Goal: Task Accomplishment & Management: Use online tool/utility

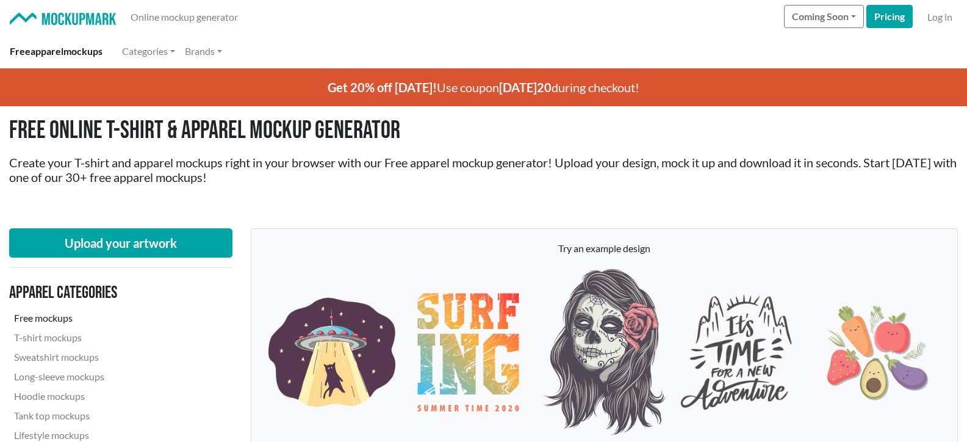
click at [47, 317] on link "Free mockups" at bounding box center [92, 318] width 166 height 20
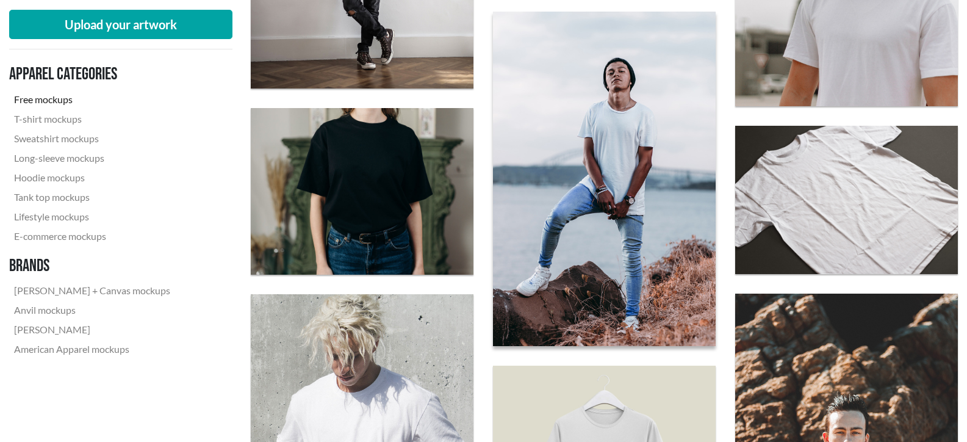
scroll to position [2014, 0]
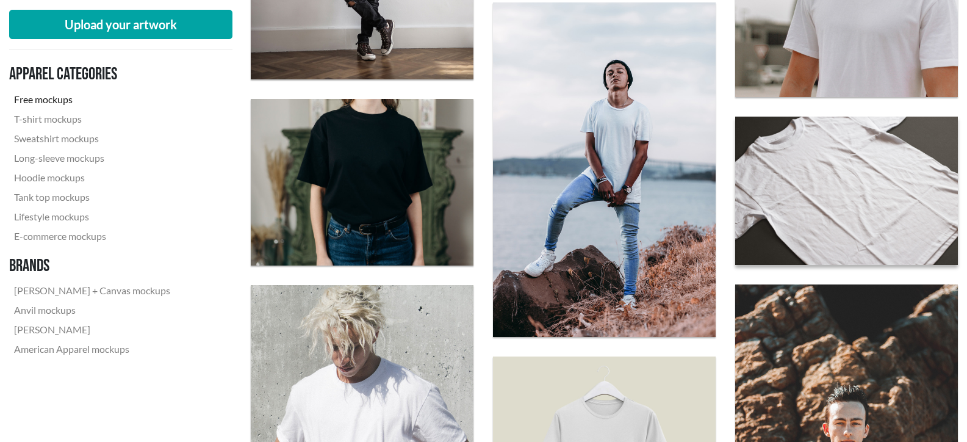
click at [821, 191] on img at bounding box center [846, 191] width 245 height 164
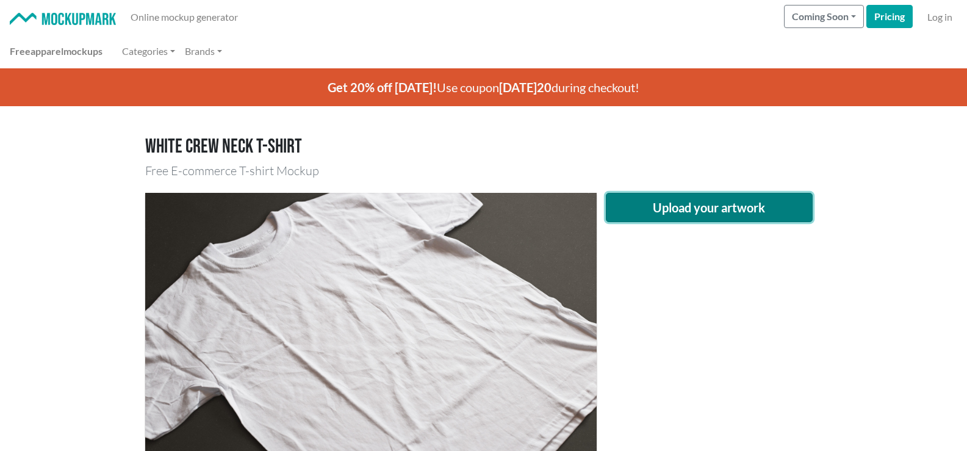
click at [698, 201] on button "Upload your artwork" at bounding box center [710, 207] width 208 height 29
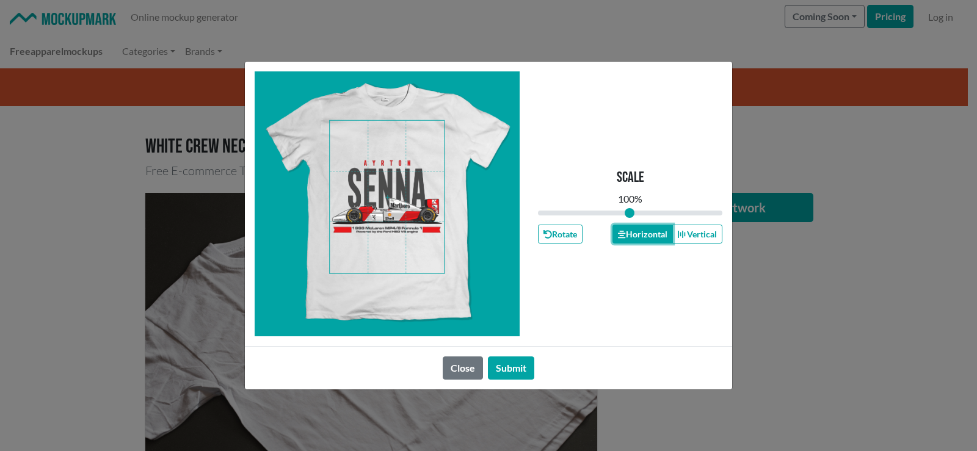
click at [644, 230] on button "Horizontal" at bounding box center [642, 234] width 60 height 19
click at [693, 229] on button "Vertical" at bounding box center [697, 234] width 50 height 19
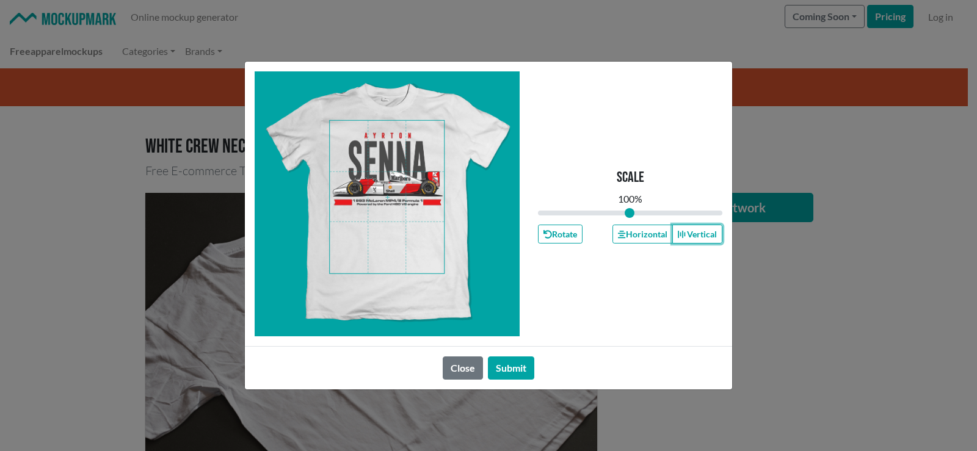
click at [403, 162] on span at bounding box center [387, 197] width 114 height 153
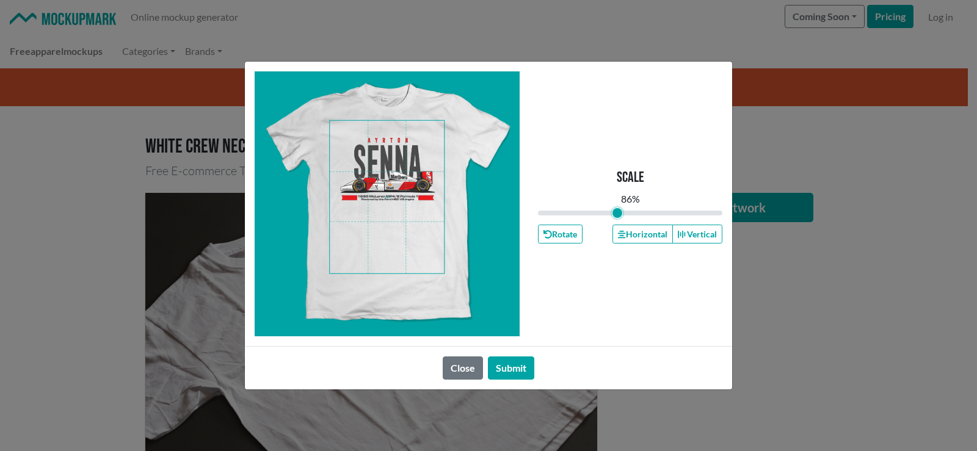
type input "0.86"
click at [618, 212] on input "range" at bounding box center [630, 212] width 184 height 13
click at [416, 178] on span at bounding box center [387, 197] width 114 height 153
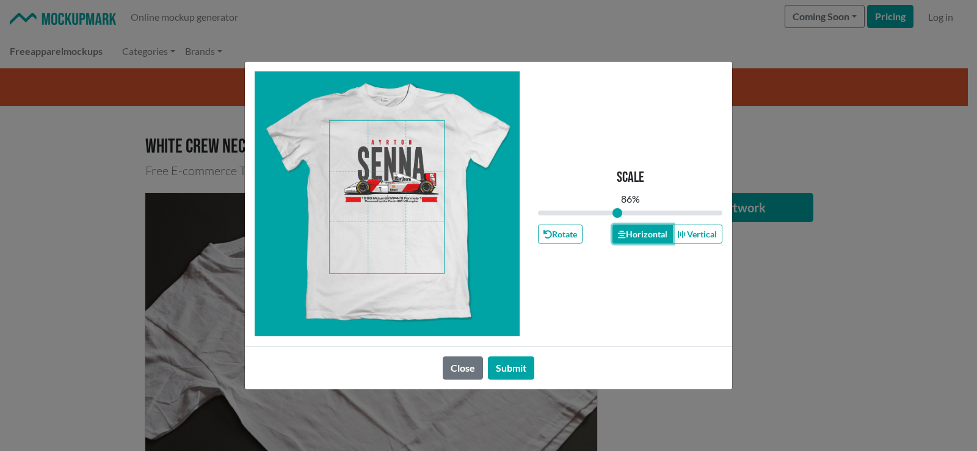
click at [651, 228] on button "Horizontal" at bounding box center [642, 234] width 60 height 19
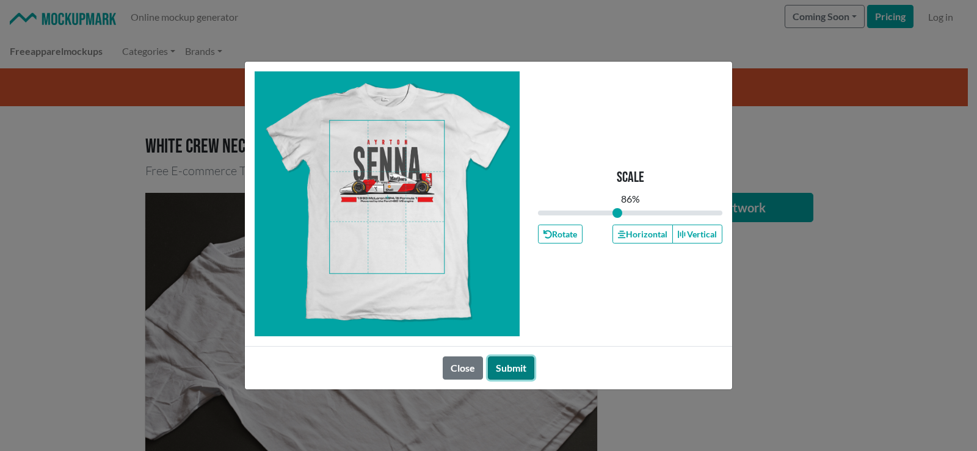
click at [513, 357] on button "Submit" at bounding box center [511, 367] width 46 height 23
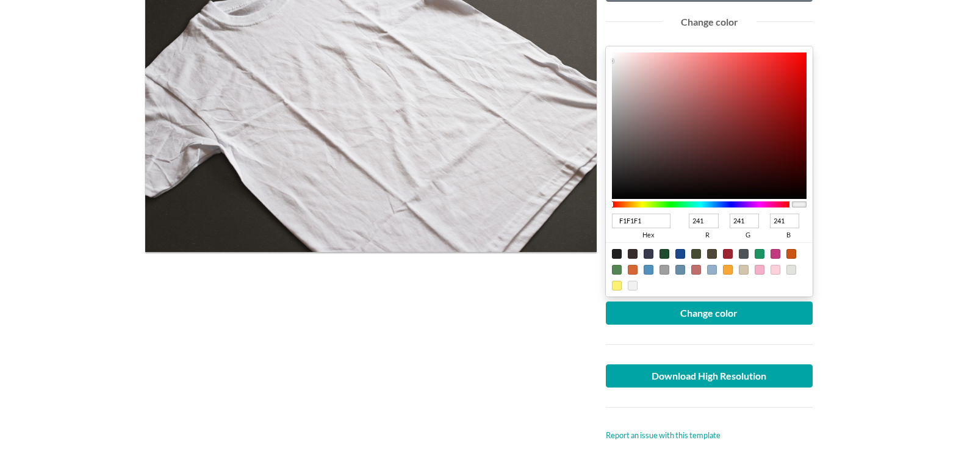
scroll to position [244, 0]
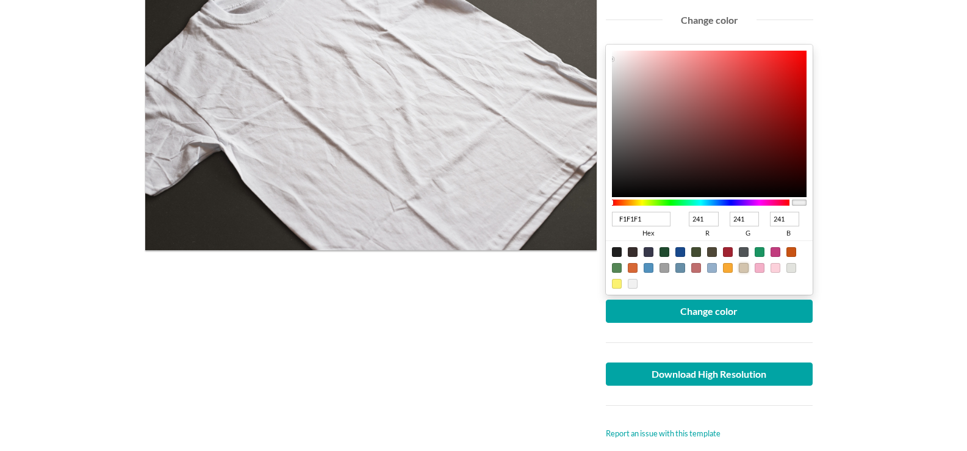
click at [745, 268] on div at bounding box center [744, 268] width 10 height 10
type input "D3C4AD"
type input "211"
type input "196"
type input "173"
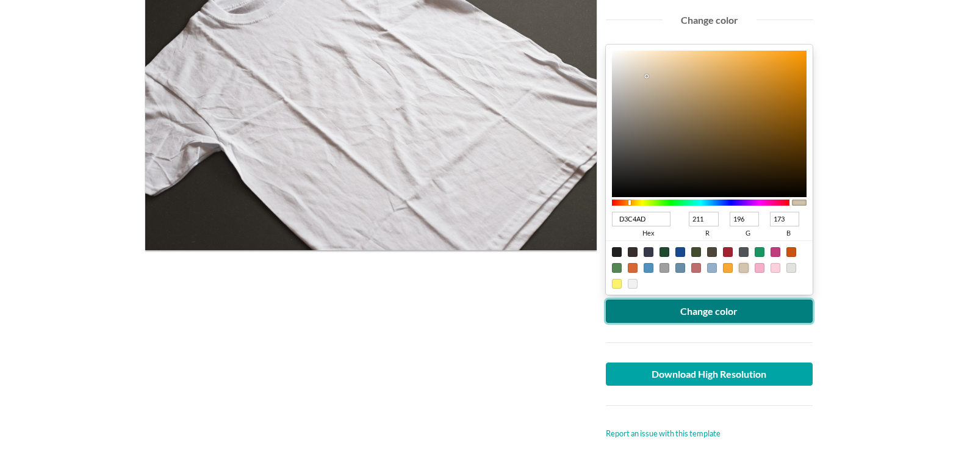
click at [730, 305] on button "Change color" at bounding box center [710, 311] width 208 height 23
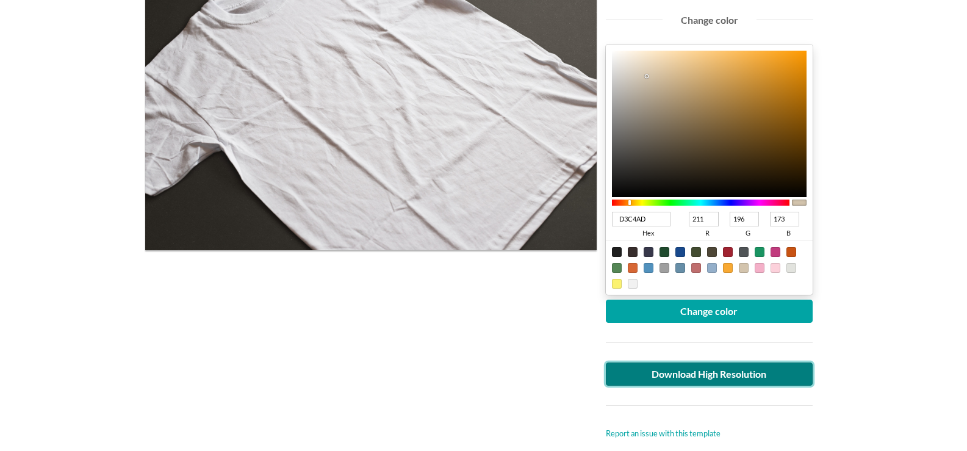
click at [711, 372] on link "Download High Resolution" at bounding box center [710, 374] width 208 height 23
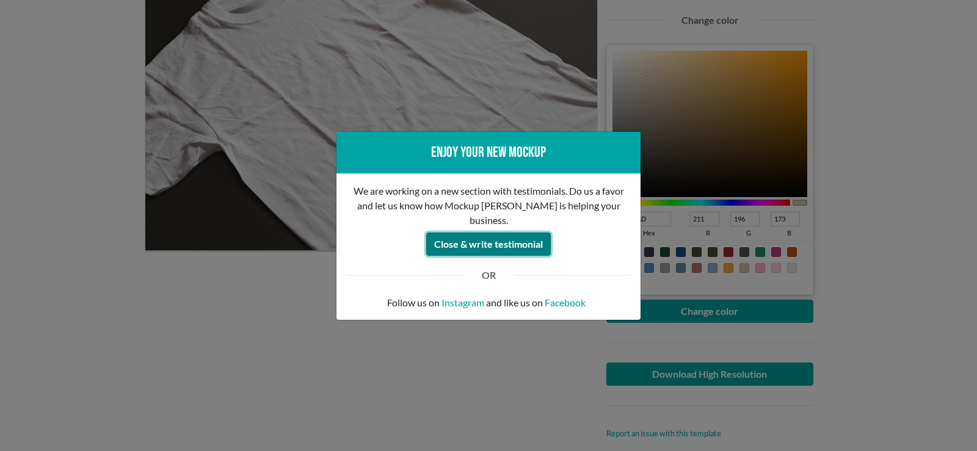
click at [504, 237] on button "Close & write testimonial" at bounding box center [488, 244] width 125 height 23
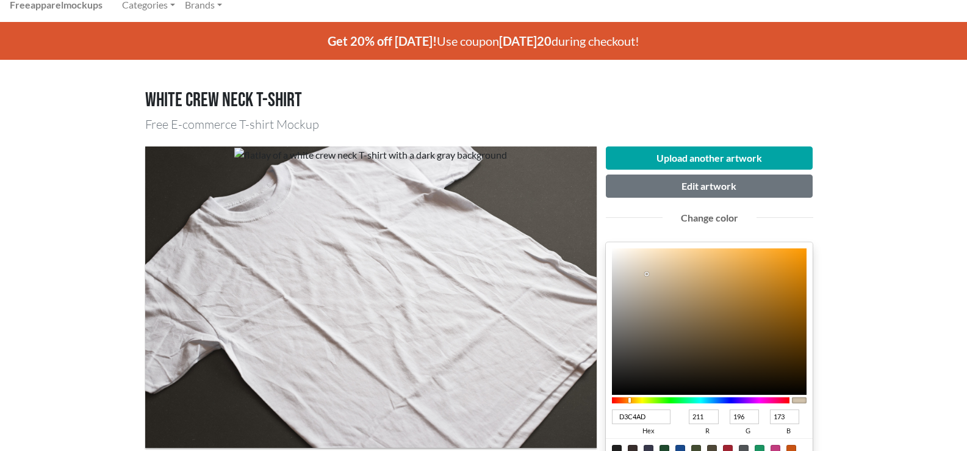
scroll to position [122, 0]
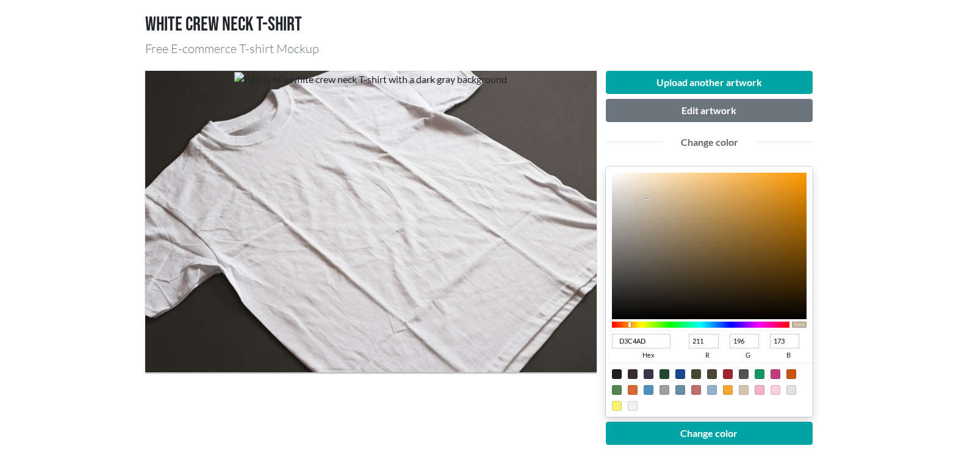
type input "B7D3AD"
type input "183"
type input "211"
click at [663, 325] on div at bounding box center [701, 325] width 178 height 6
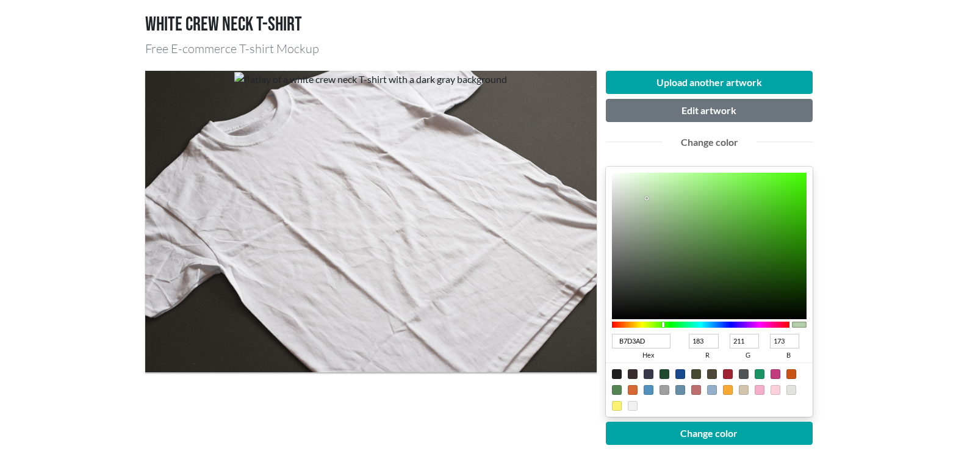
type input "5BEC28"
type input "91"
type input "236"
type input "40"
click at [775, 184] on div at bounding box center [709, 246] width 195 height 146
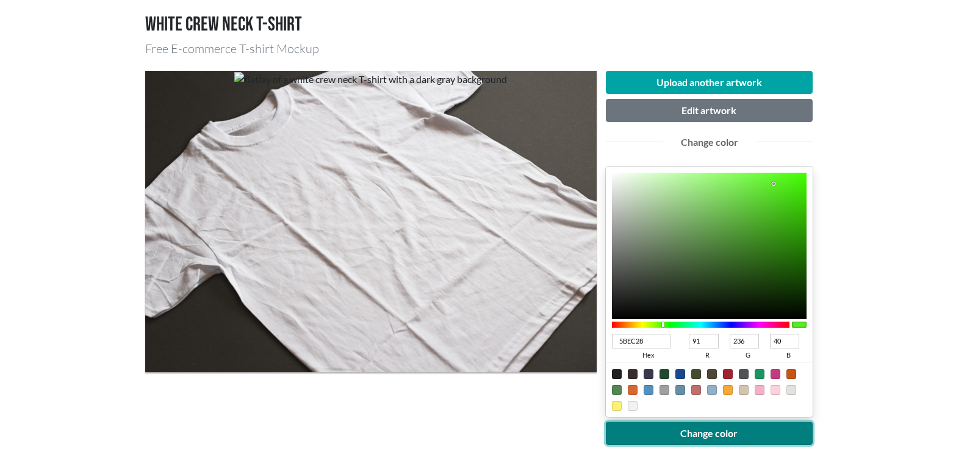
click at [696, 436] on button "Change color" at bounding box center [710, 433] width 208 height 23
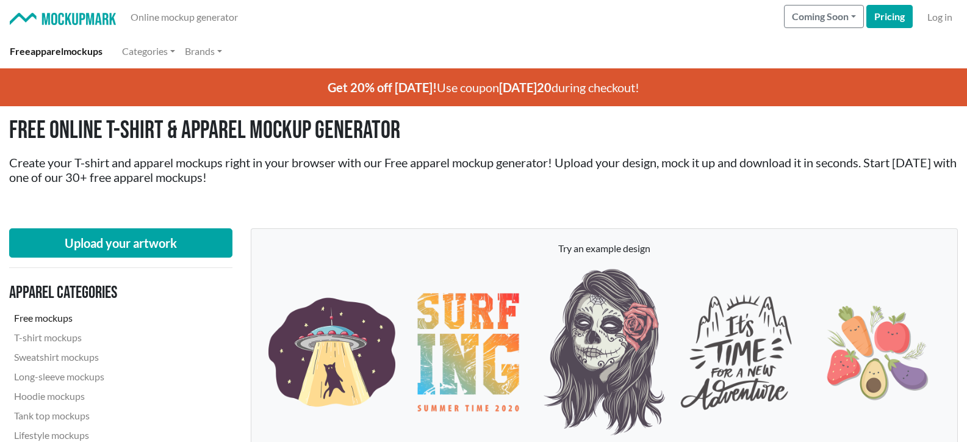
click at [49, 315] on link "Free mockups" at bounding box center [92, 318] width 166 height 20
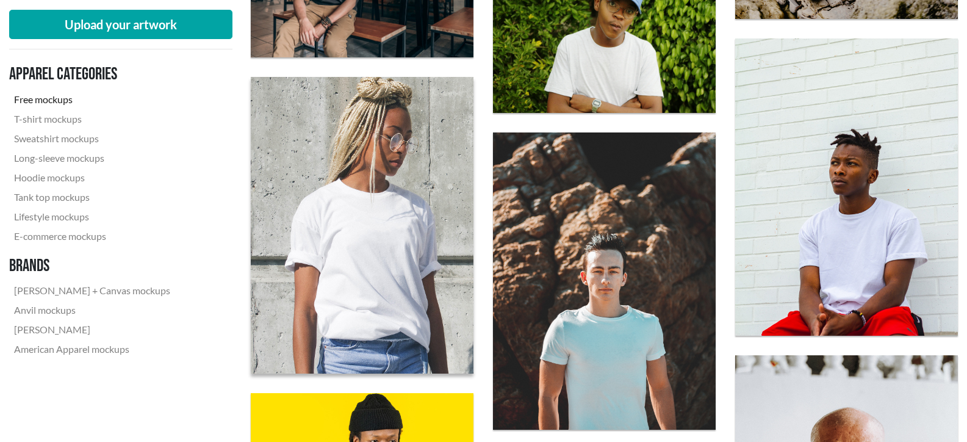
scroll to position [1099, 0]
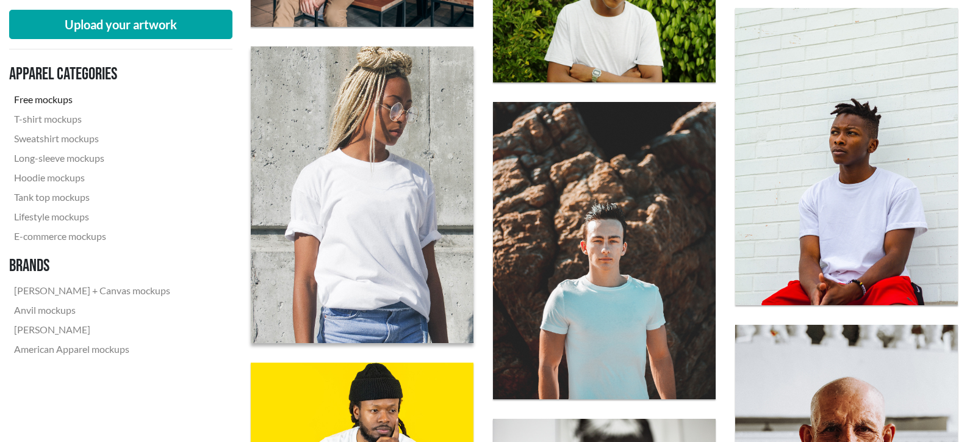
click at [363, 231] on img at bounding box center [362, 195] width 245 height 327
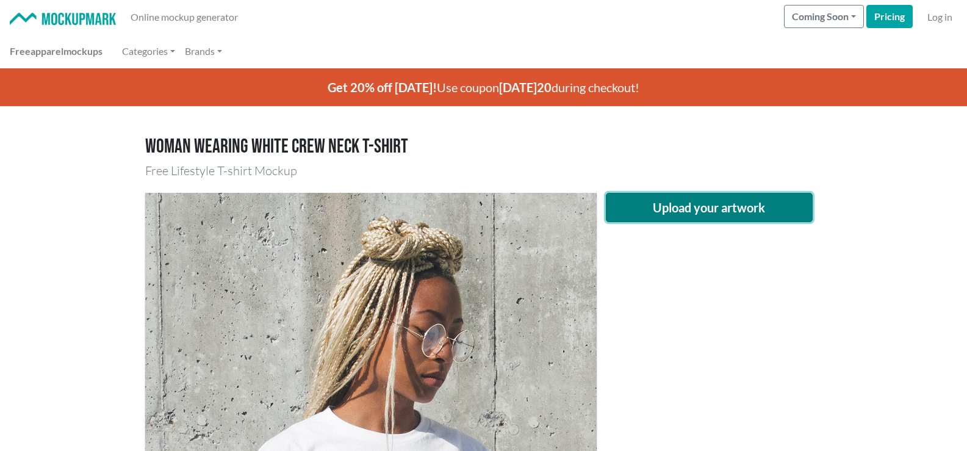
click at [688, 208] on button "Upload your artwork" at bounding box center [710, 207] width 208 height 29
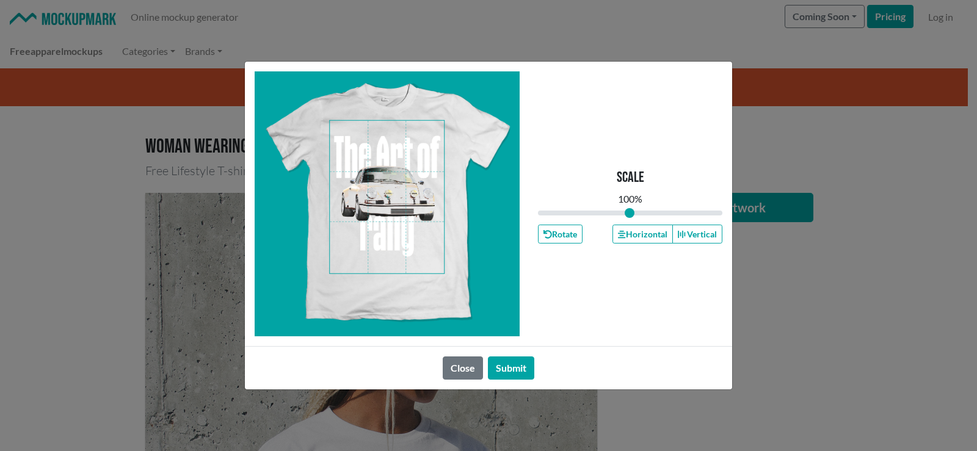
click at [403, 177] on span at bounding box center [387, 197] width 114 height 153
type input "0.93"
click at [623, 215] on input "range" at bounding box center [630, 212] width 184 height 13
click at [647, 233] on button "Horizontal" at bounding box center [642, 234] width 60 height 19
click at [515, 363] on button "Submit" at bounding box center [511, 367] width 46 height 23
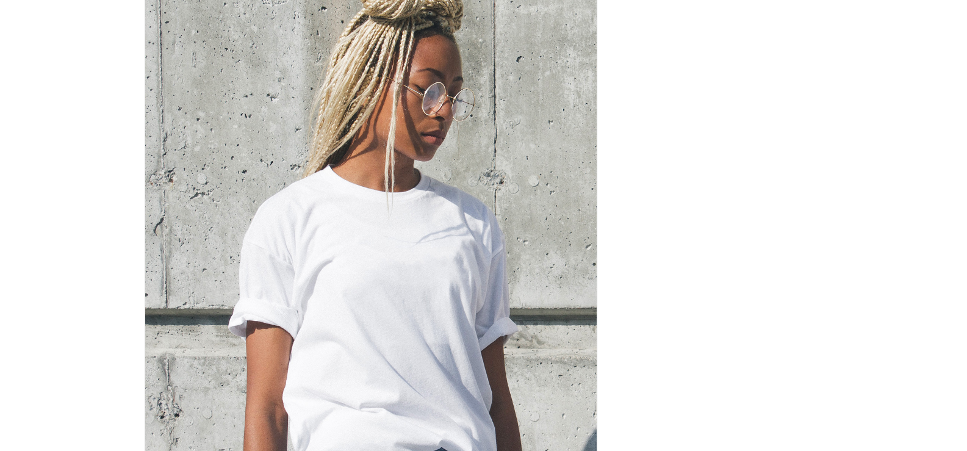
scroll to position [305, 0]
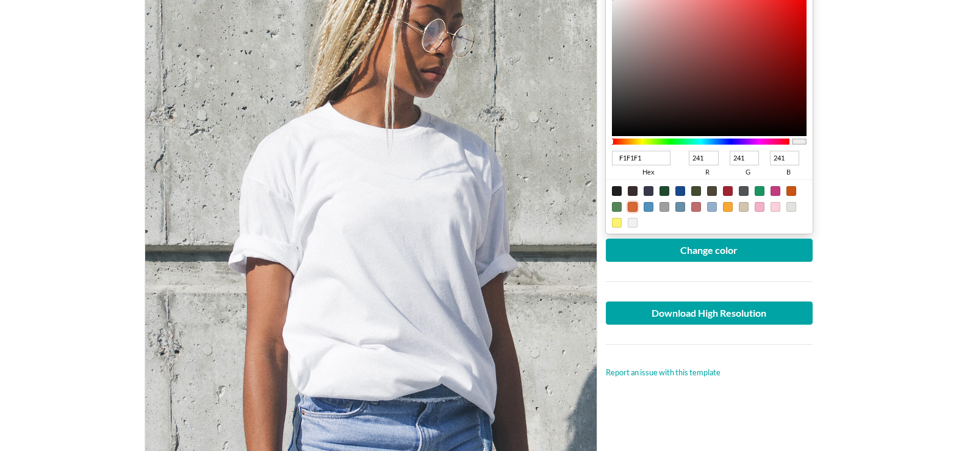
click at [633, 208] on div at bounding box center [633, 207] width 10 height 10
type input "D76735"
type input "215"
type input "103"
type input "53"
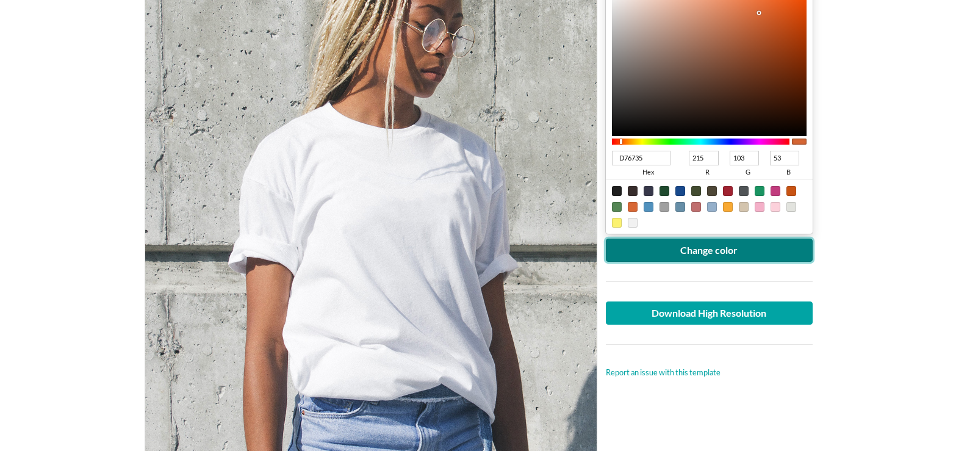
click at [691, 244] on button "Change color" at bounding box center [710, 250] width 208 height 23
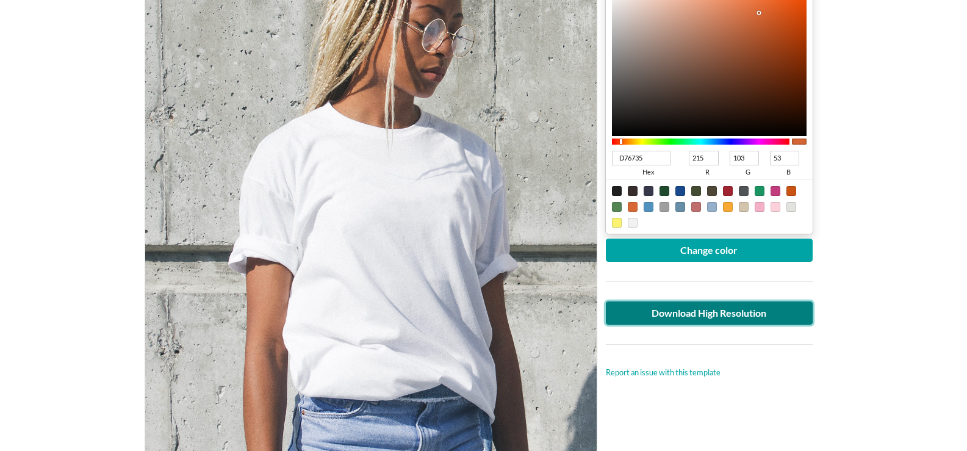
click at [701, 309] on link "Download High Resolution" at bounding box center [710, 313] width 208 height 23
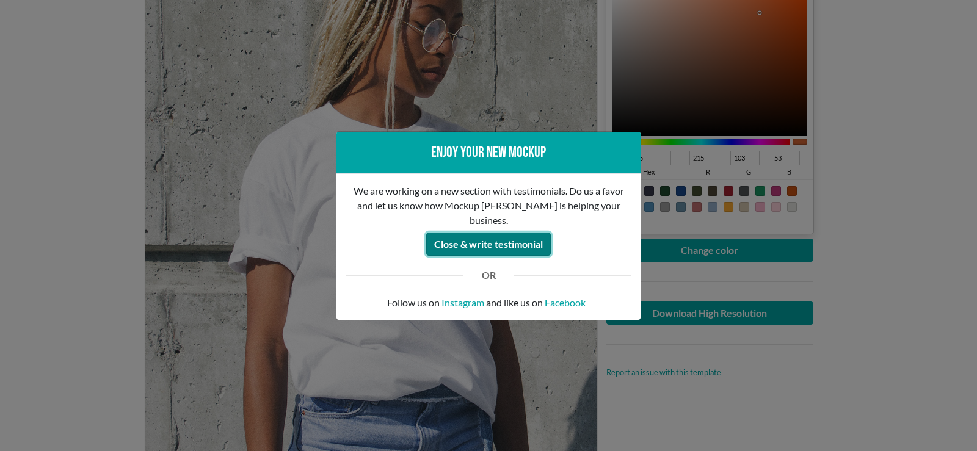
click at [514, 239] on button "Close & write testimonial" at bounding box center [488, 244] width 125 height 23
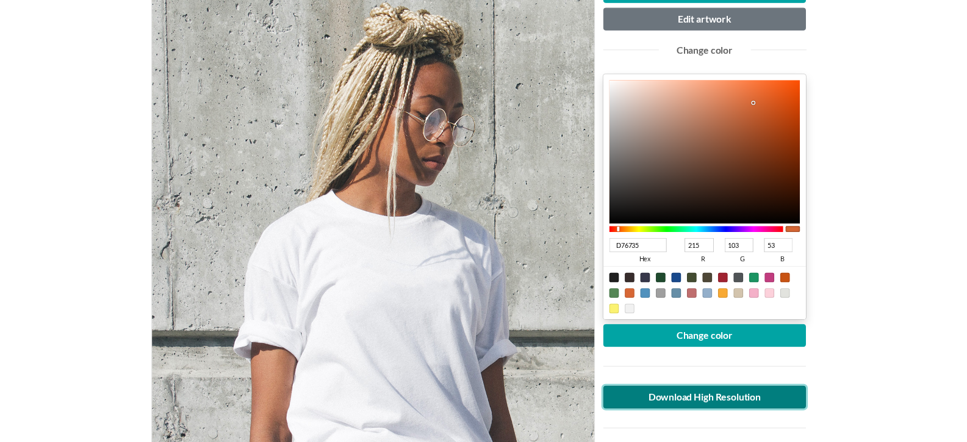
scroll to position [0, 0]
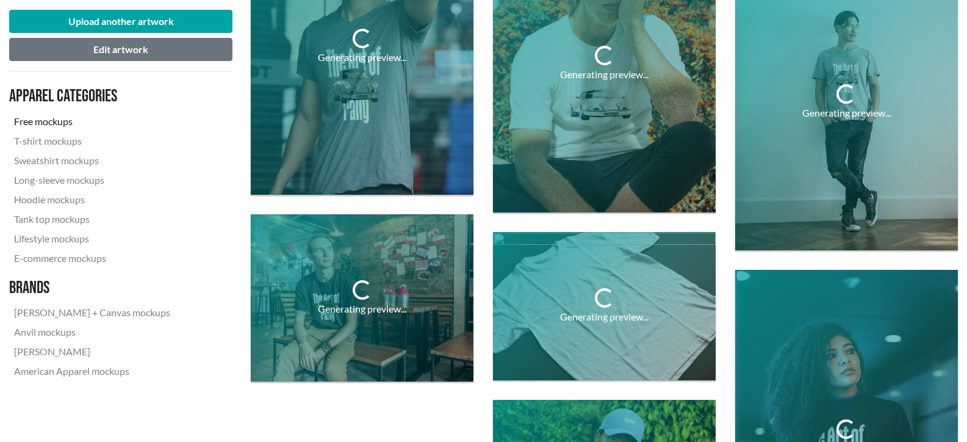
scroll to position [2258, 0]
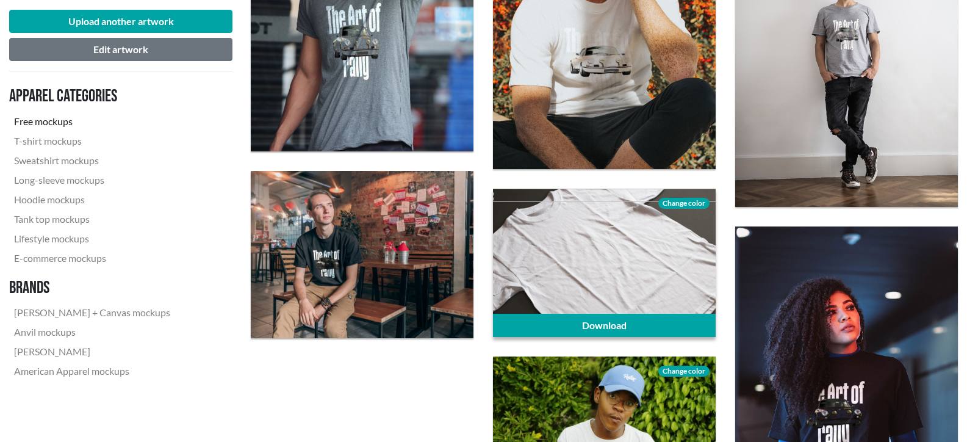
click at [685, 201] on span "Change color" at bounding box center [684, 203] width 51 height 11
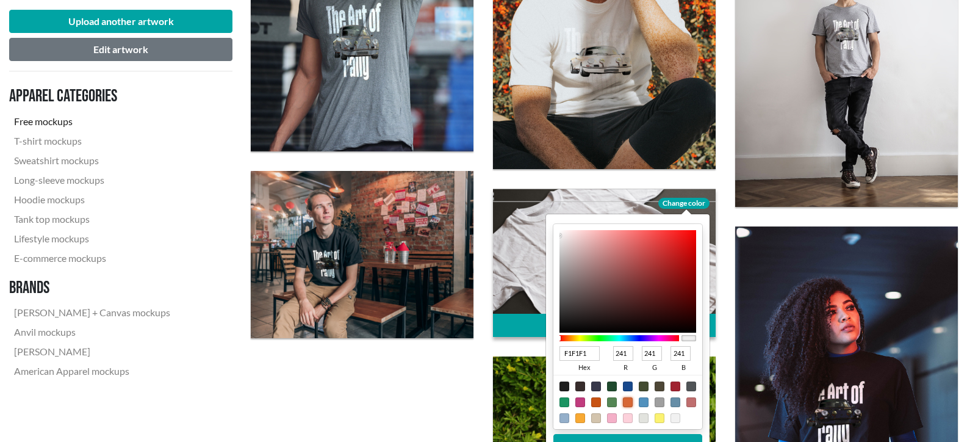
click at [627, 400] on div at bounding box center [628, 402] width 10 height 10
type input "D76735"
type input "215"
type input "103"
type input "53"
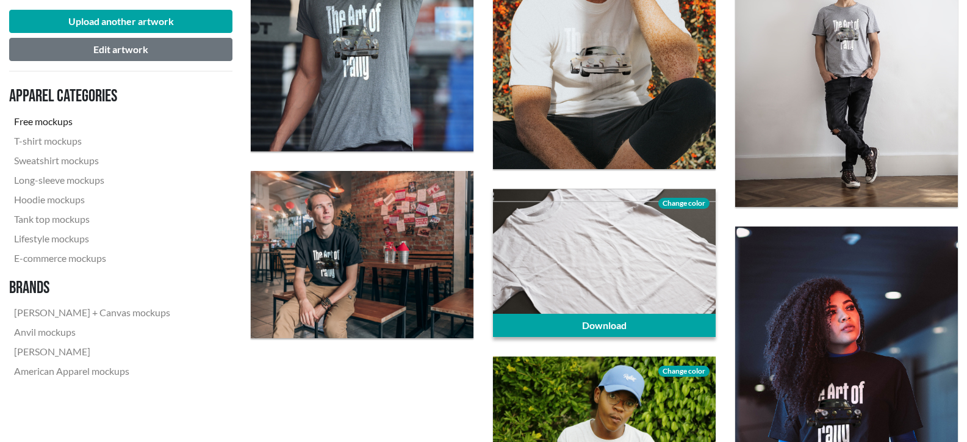
click at [621, 260] on div at bounding box center [604, 263] width 223 height 148
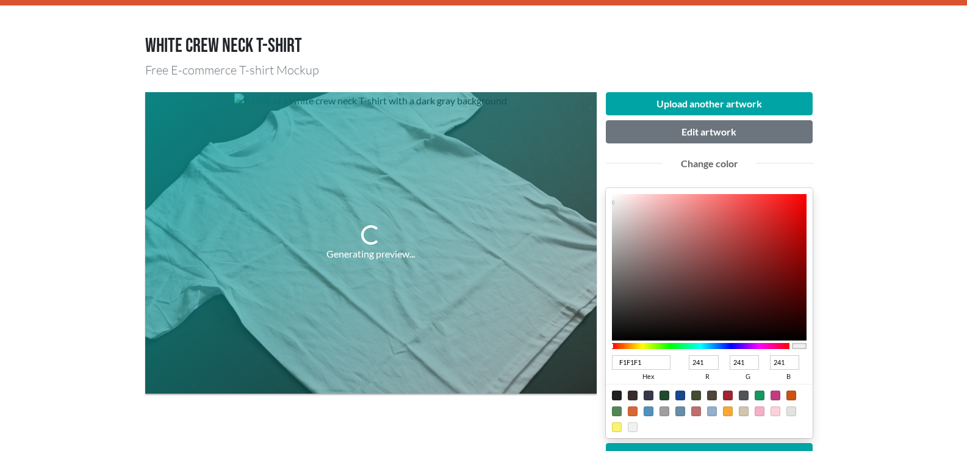
scroll to position [122, 0]
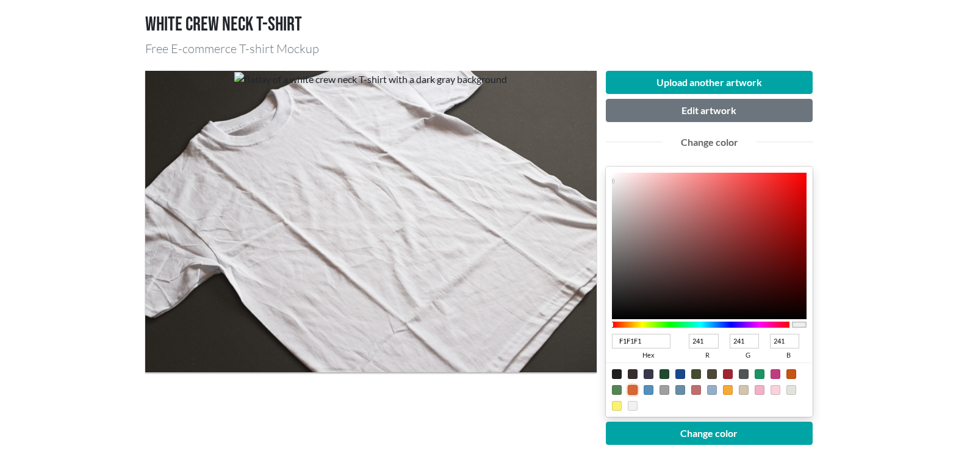
click at [633, 389] on div at bounding box center [633, 390] width 10 height 10
type input "D76735"
type input "215"
type input "103"
type input "53"
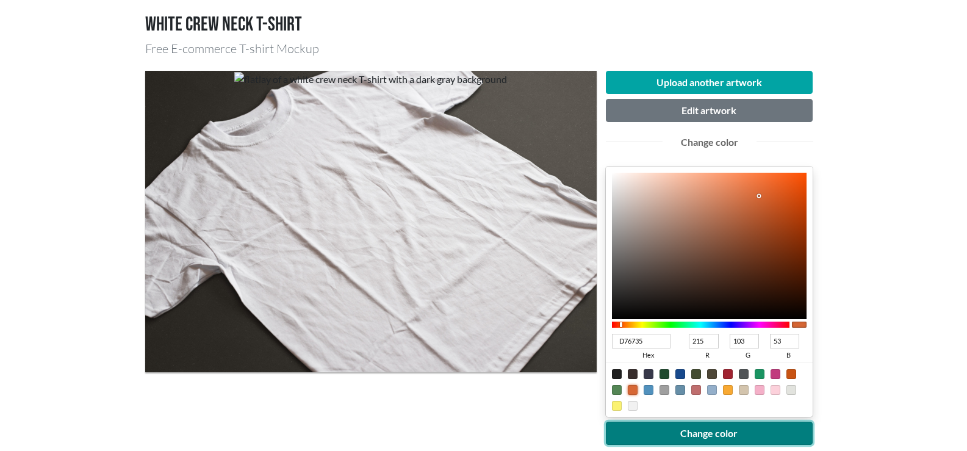
click at [696, 432] on button "Change color" at bounding box center [710, 433] width 208 height 23
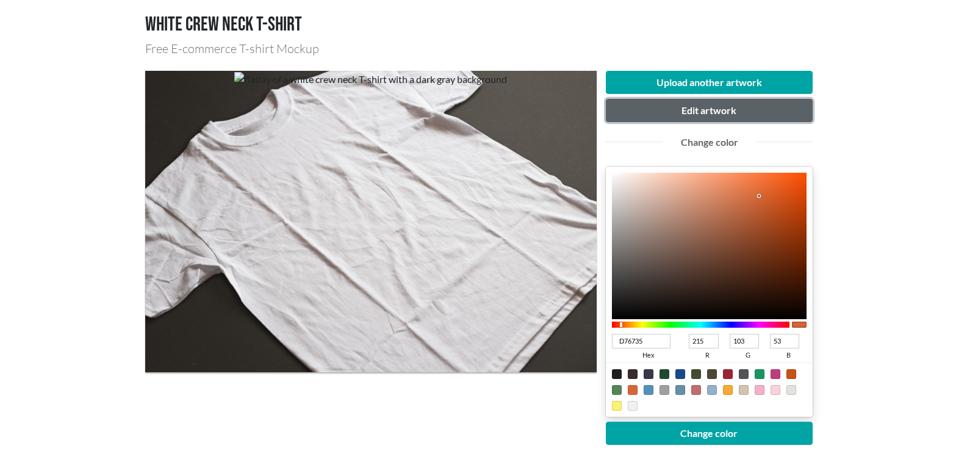
click at [696, 107] on button "Edit artwork" at bounding box center [710, 110] width 208 height 23
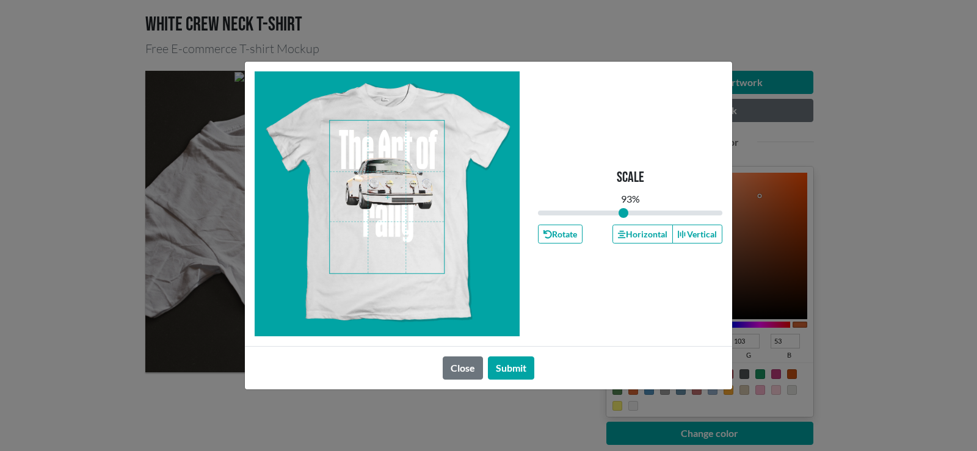
click at [396, 172] on span at bounding box center [387, 197] width 114 height 153
drag, startPoint x: 623, startPoint y: 214, endPoint x: 616, endPoint y: 215, distance: 7.4
type input "0.84"
click at [616, 215] on input "range" at bounding box center [630, 212] width 184 height 13
click at [401, 193] on span at bounding box center [387, 197] width 114 height 153
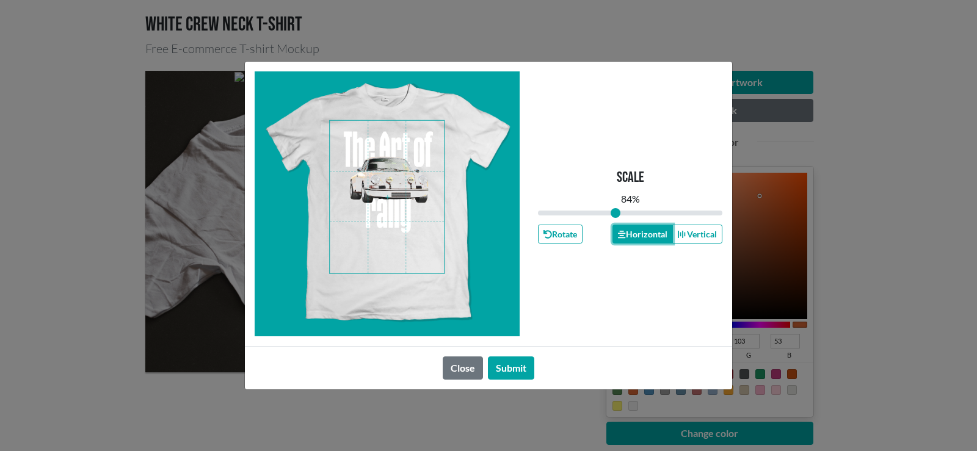
click at [638, 234] on button "Horizontal" at bounding box center [642, 234] width 60 height 19
click at [513, 370] on button "Submit" at bounding box center [511, 367] width 46 height 23
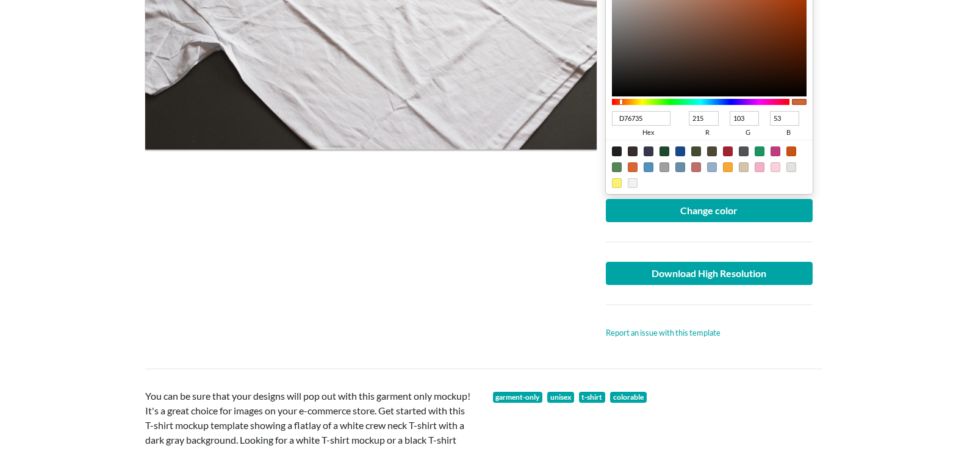
scroll to position [366, 0]
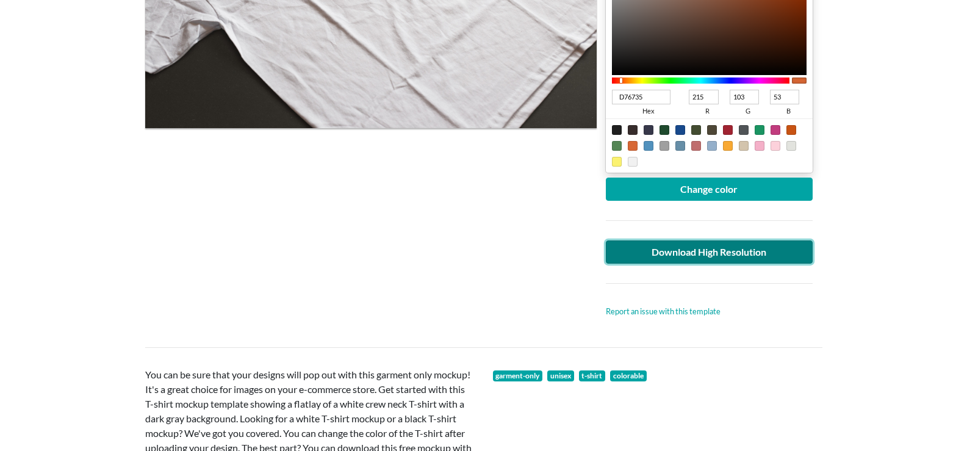
click at [701, 251] on link "Download High Resolution" at bounding box center [710, 251] width 208 height 23
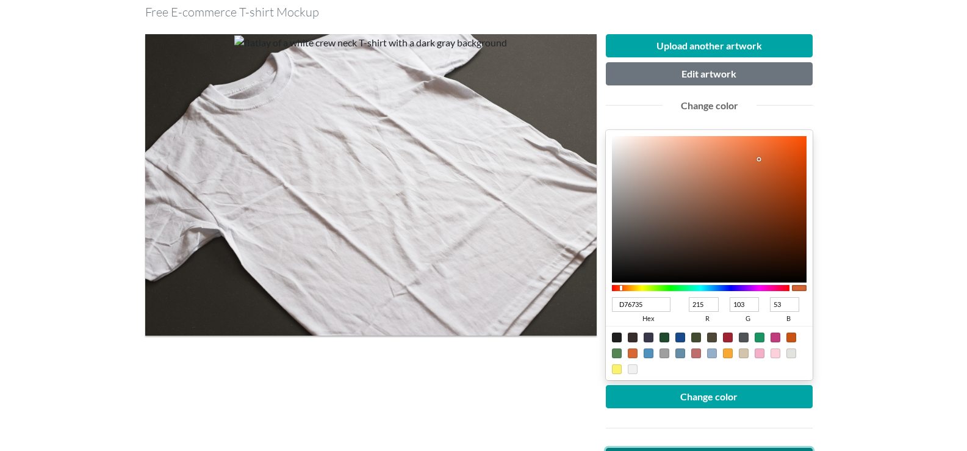
scroll to position [122, 0]
